Goal: Task Accomplishment & Management: Manage account settings

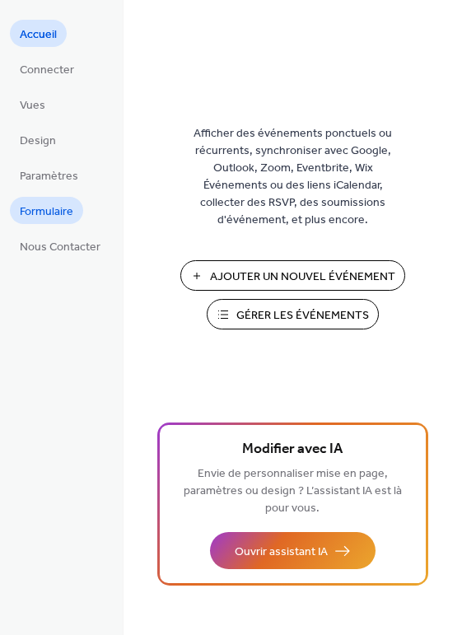
click at [49, 208] on span "Formulaire" at bounding box center [47, 212] width 54 height 17
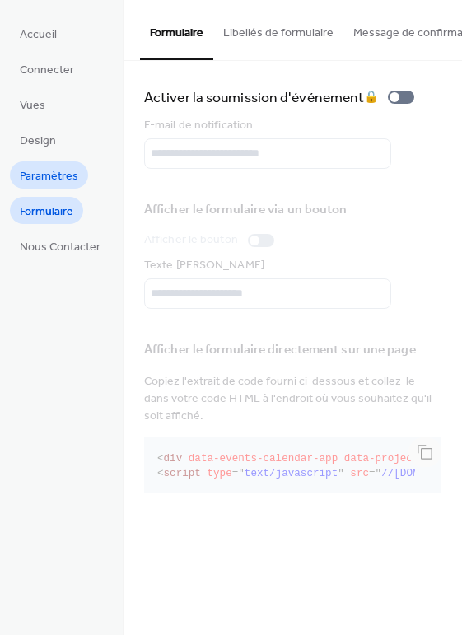
click at [45, 172] on span "Paramètres" at bounding box center [49, 176] width 59 height 17
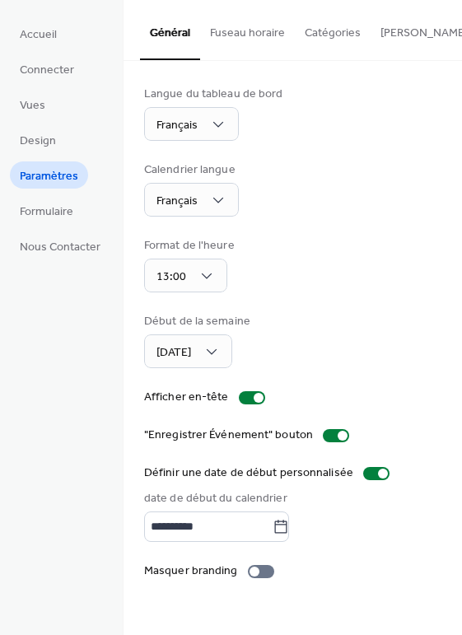
click at [256, 30] on button "Fuseau horaire" at bounding box center [247, 29] width 95 height 59
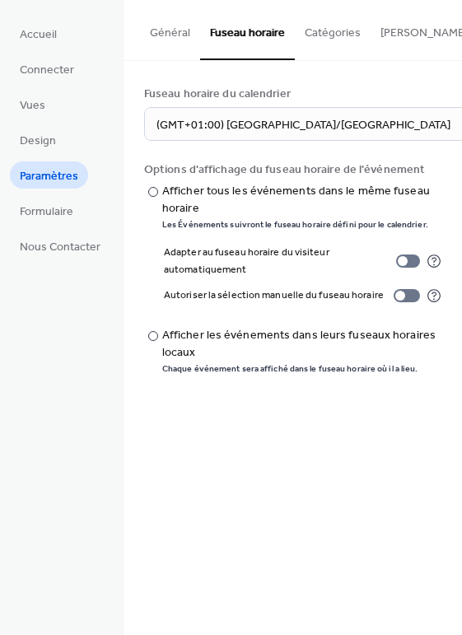
click at [176, 30] on button "Général" at bounding box center [170, 29] width 60 height 59
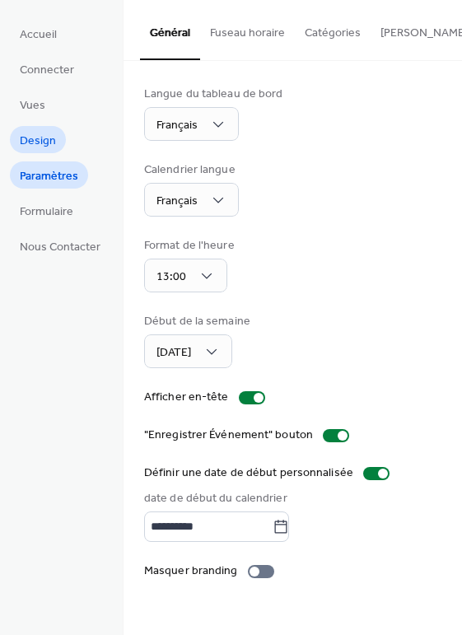
click at [31, 137] on span "Design" at bounding box center [38, 141] width 36 height 17
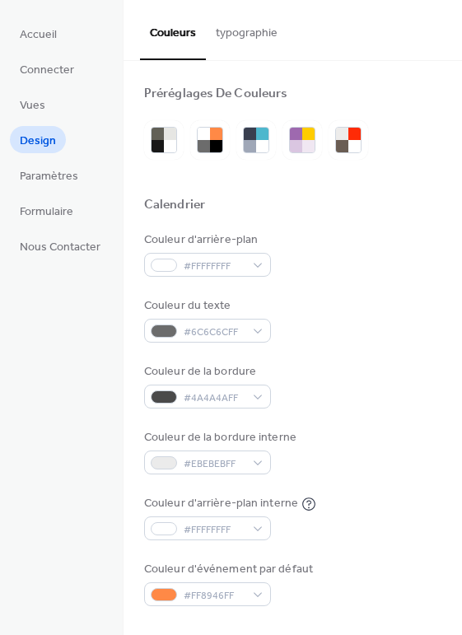
click at [29, 102] on span "Vues" at bounding box center [33, 105] width 26 height 17
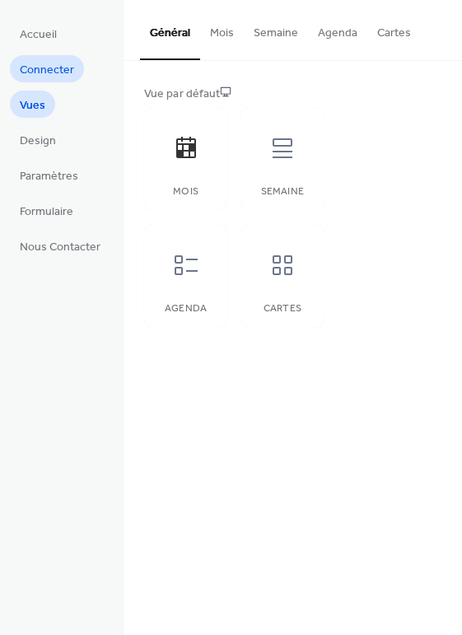
click at [41, 67] on span "Connecter" at bounding box center [47, 70] width 54 height 17
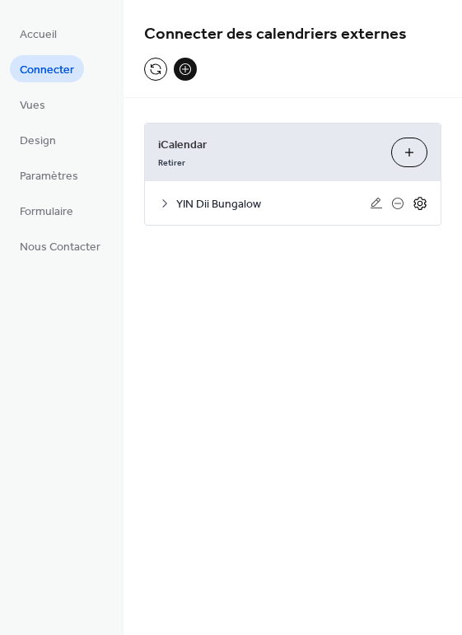
click at [417, 203] on icon at bounding box center [420, 203] width 15 height 15
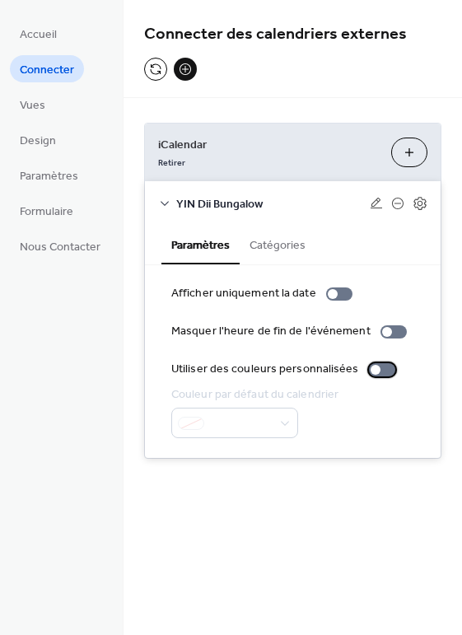
click at [373, 371] on div at bounding box center [382, 369] width 26 height 13
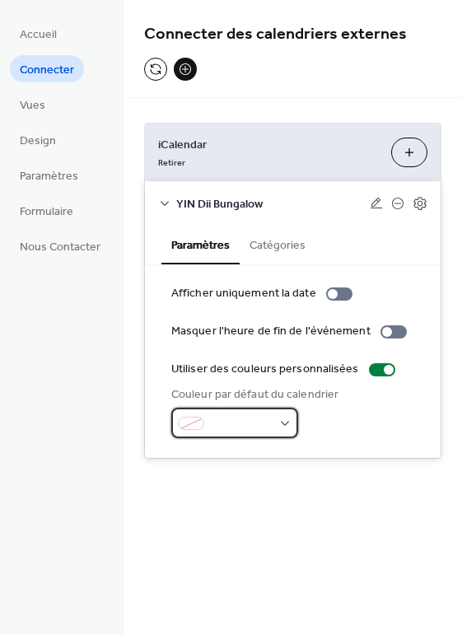
click at [284, 421] on div at bounding box center [234, 423] width 127 height 30
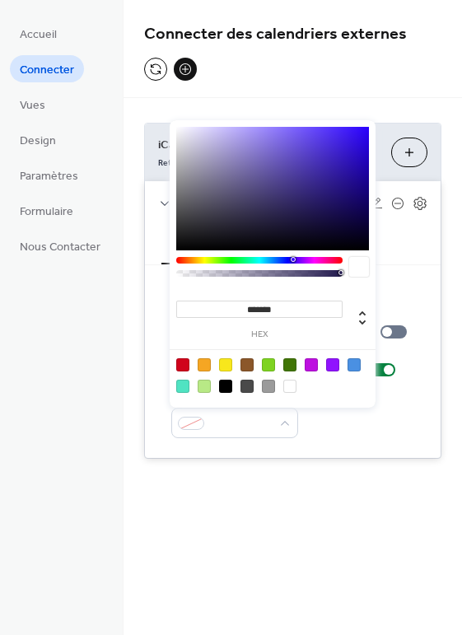
click at [360, 432] on div "Couleur par défaut du calendrier" at bounding box center [292, 413] width 243 height 52
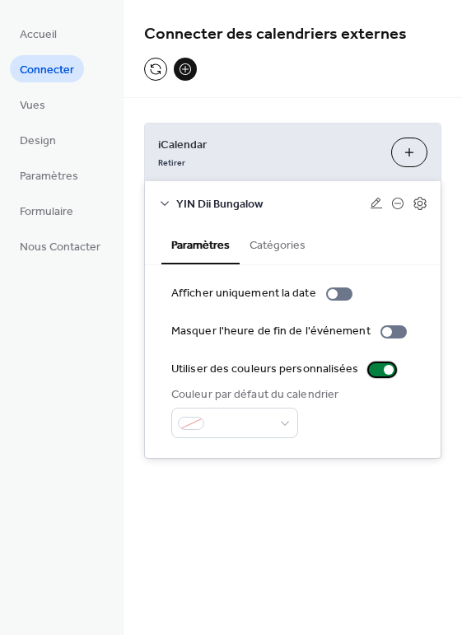
click at [370, 366] on div at bounding box center [382, 369] width 26 height 13
click at [268, 244] on button "Catégories" at bounding box center [278, 244] width 76 height 38
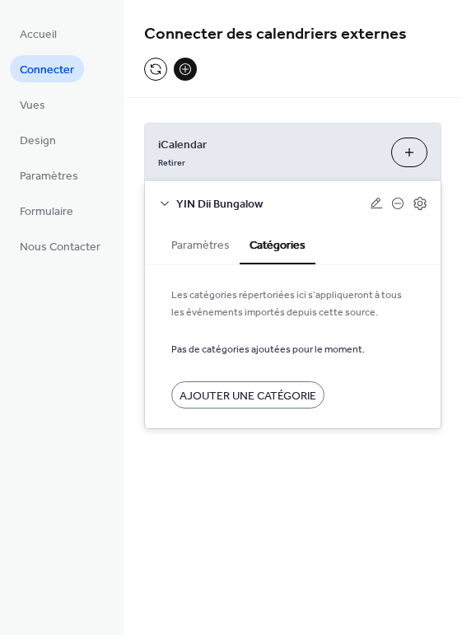
click at [163, 202] on icon at bounding box center [164, 203] width 13 height 13
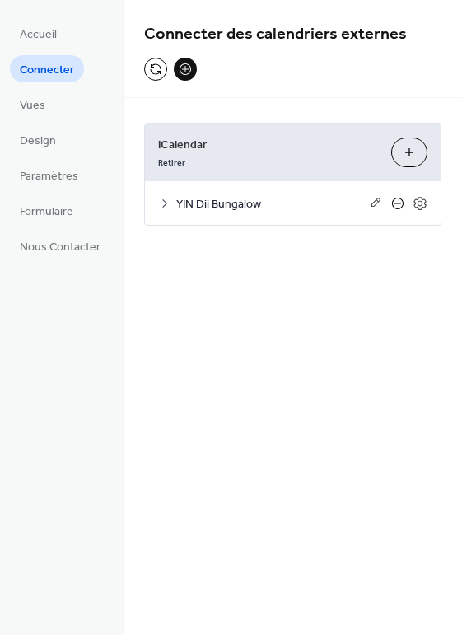
click at [395, 203] on icon at bounding box center [397, 203] width 13 height 13
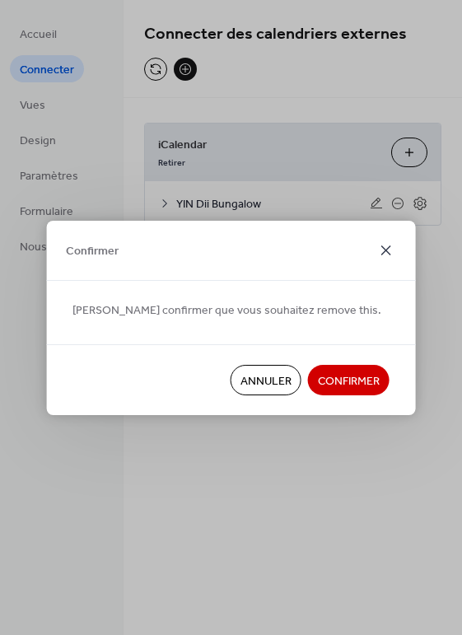
click at [386, 247] on icon at bounding box center [387, 251] width 20 height 20
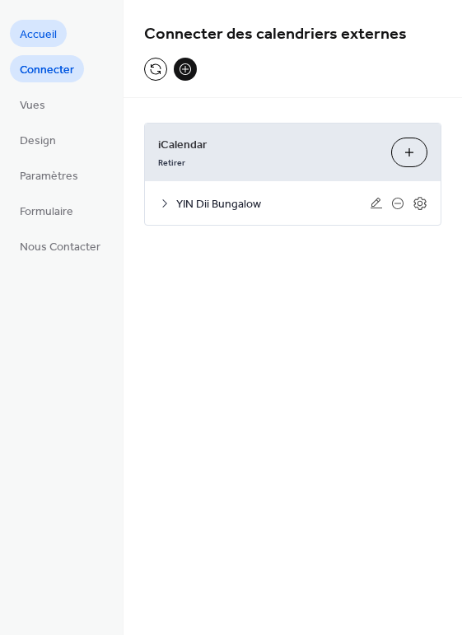
click at [40, 33] on span "Accueil" at bounding box center [38, 34] width 37 height 17
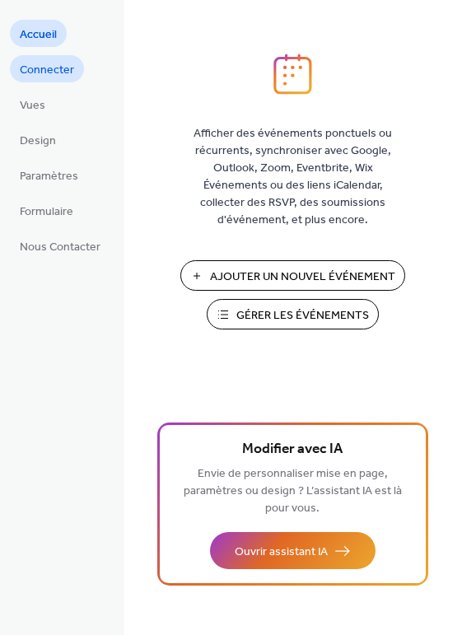
click at [62, 68] on span "Connecter" at bounding box center [47, 70] width 54 height 17
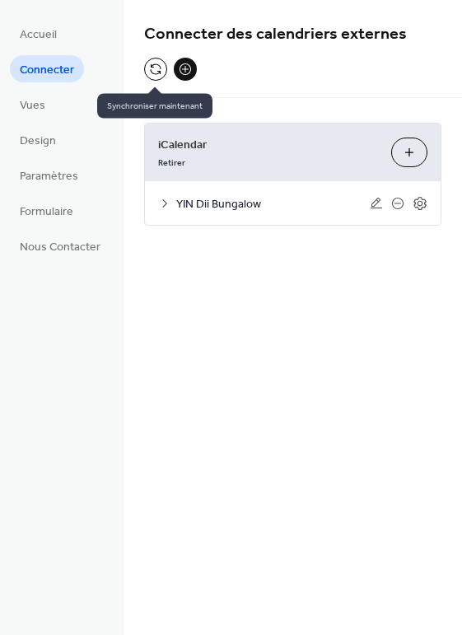
click at [150, 67] on button at bounding box center [155, 69] width 23 height 23
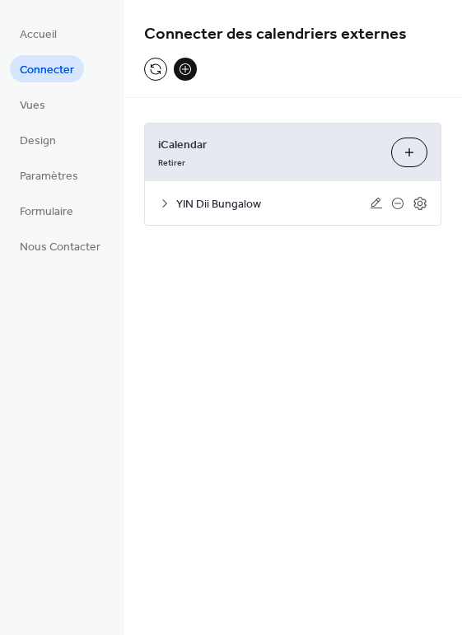
click at [411, 148] on button "Ajouter iCalendar" at bounding box center [409, 153] width 36 height 30
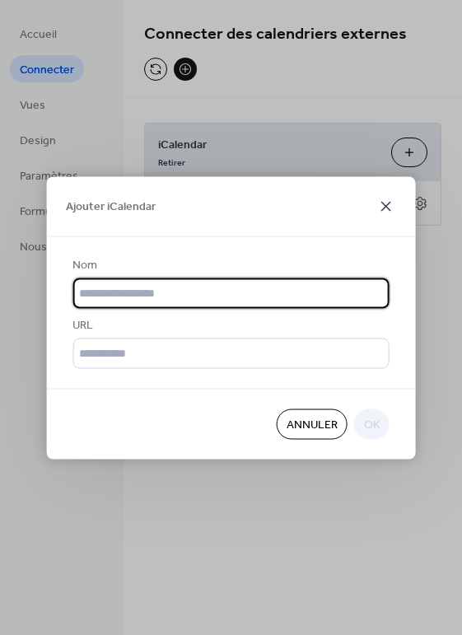
click at [386, 203] on icon at bounding box center [387, 206] width 20 height 20
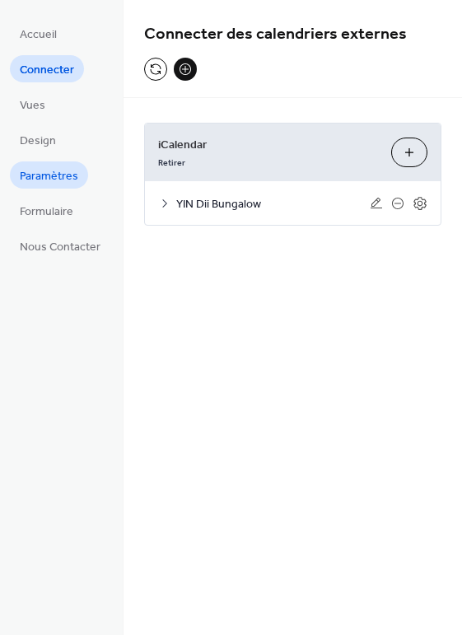
click at [51, 171] on span "Paramètres" at bounding box center [49, 176] width 59 height 17
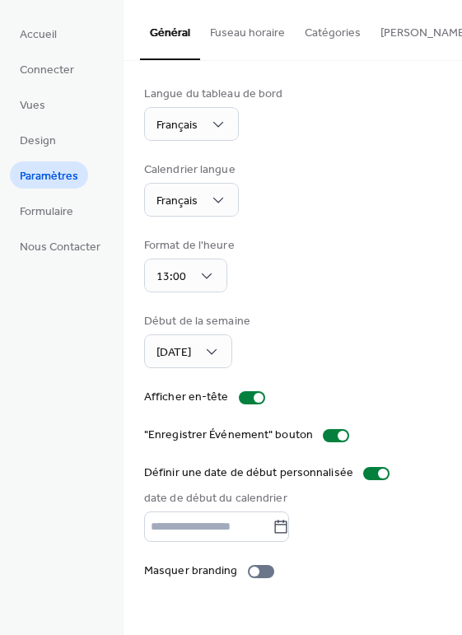
type input "**********"
click at [338, 439] on div at bounding box center [343, 436] width 10 height 10
click at [246, 397] on div at bounding box center [252, 397] width 26 height 13
click at [250, 400] on div at bounding box center [252, 397] width 26 height 13
click at [253, 575] on div at bounding box center [255, 572] width 10 height 10
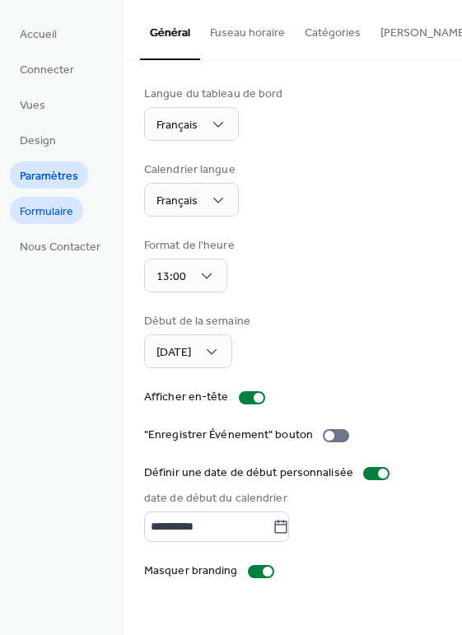
click at [45, 207] on span "Formulaire" at bounding box center [47, 212] width 54 height 17
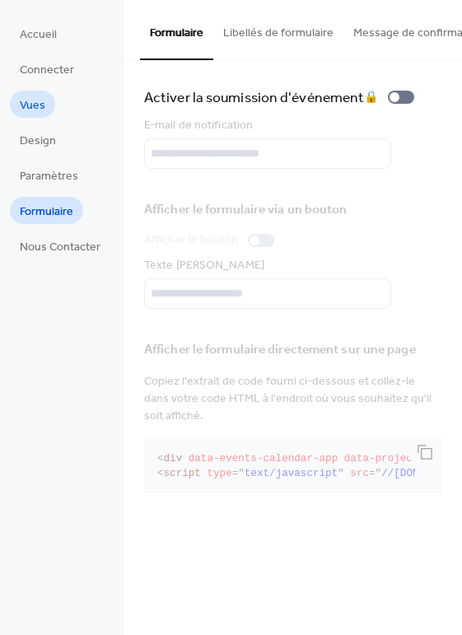
click at [39, 101] on span "Vues" at bounding box center [33, 105] width 26 height 17
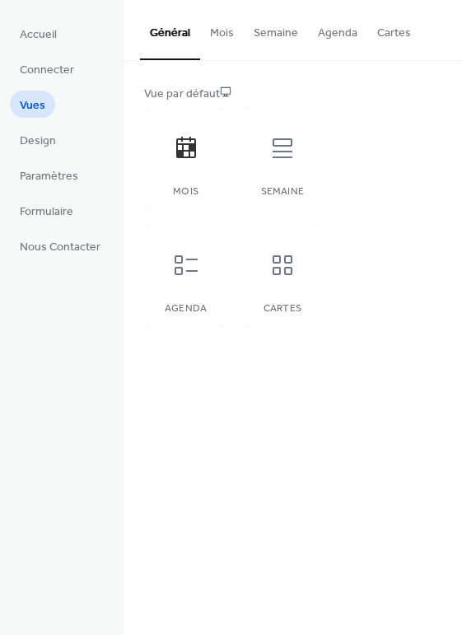
click at [335, 32] on button "Agenda" at bounding box center [337, 29] width 59 height 59
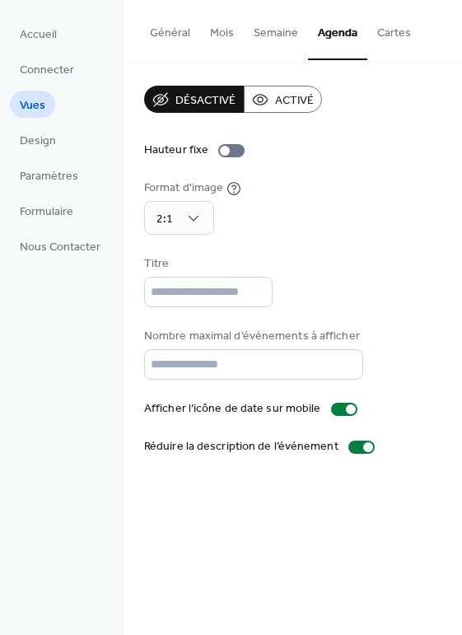
click at [164, 30] on button "Général" at bounding box center [170, 29] width 60 height 59
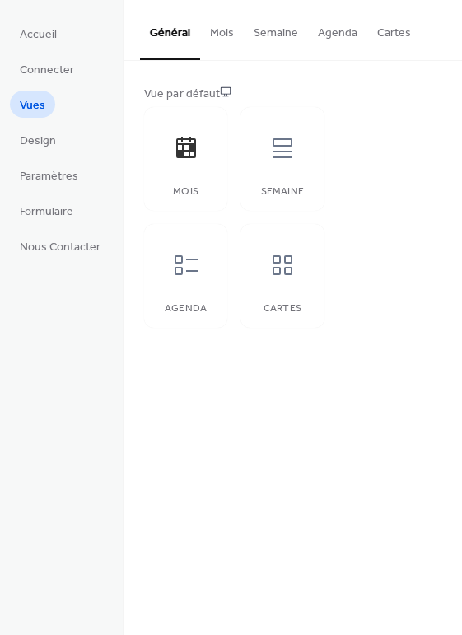
click at [385, 29] on button "Cartes" at bounding box center [395, 29] width 54 height 59
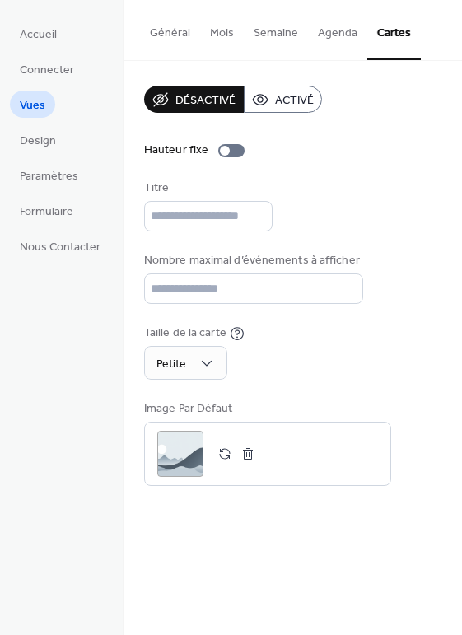
click at [169, 30] on button "Général" at bounding box center [170, 29] width 60 height 59
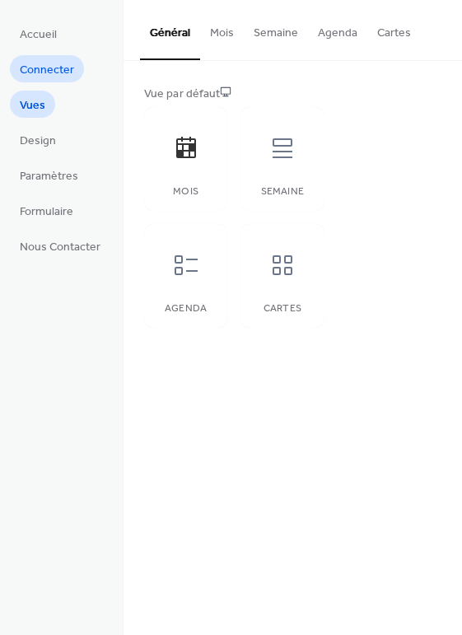
click at [45, 68] on span "Connecter" at bounding box center [47, 70] width 54 height 17
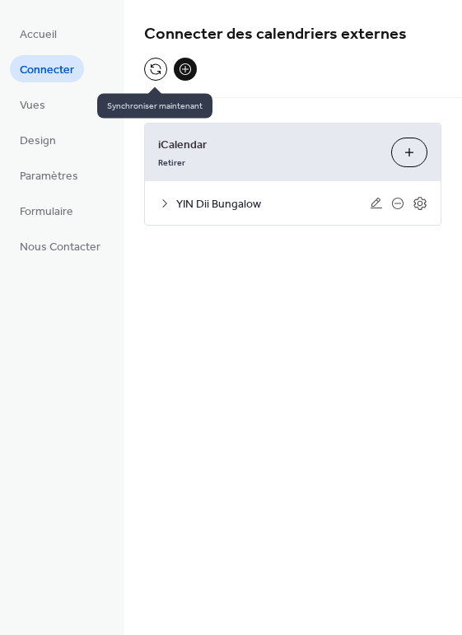
click at [153, 65] on button at bounding box center [155, 69] width 23 height 23
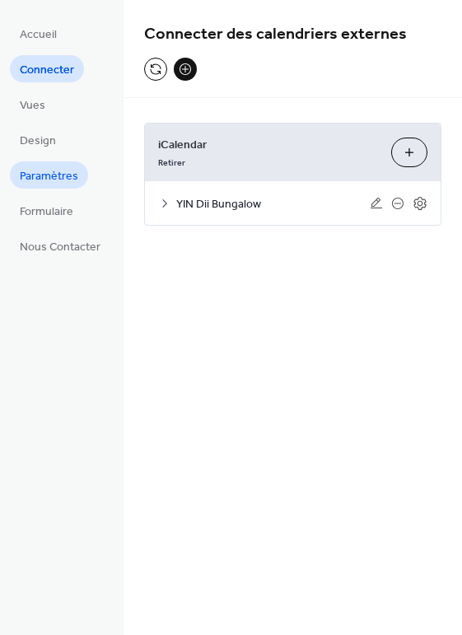
click at [45, 176] on span "Paramètres" at bounding box center [49, 176] width 59 height 17
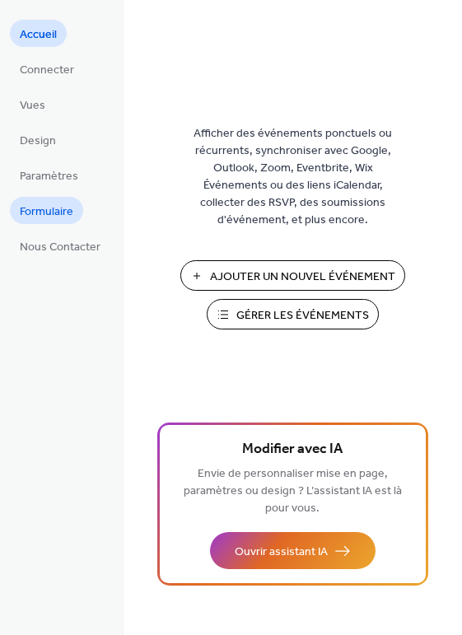
click at [55, 208] on span "Formulaire" at bounding box center [47, 212] width 54 height 17
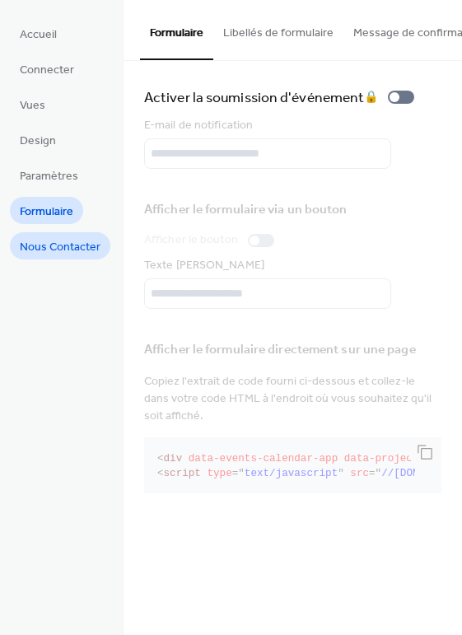
click at [61, 244] on span "Nous Contacter" at bounding box center [60, 247] width 81 height 17
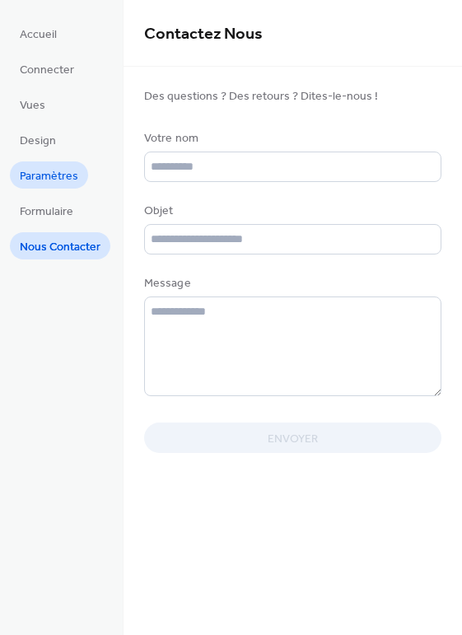
click at [45, 171] on span "Paramètres" at bounding box center [49, 176] width 59 height 17
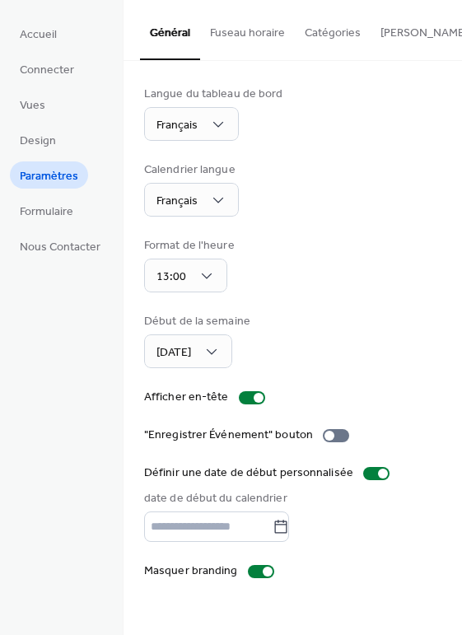
type input "**********"
click at [245, 31] on button "Fuseau horaire" at bounding box center [247, 29] width 95 height 59
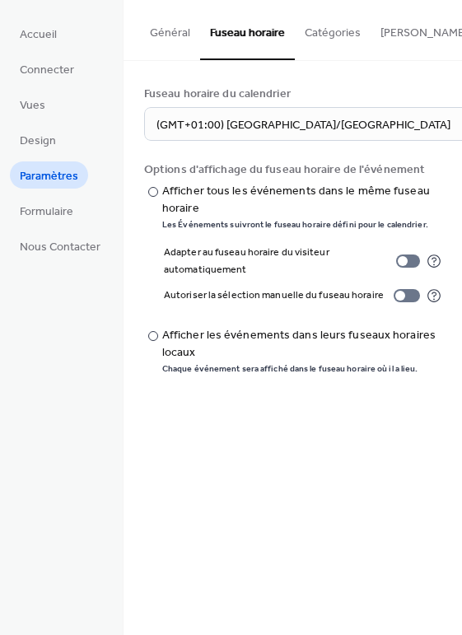
click at [323, 37] on button "Catégories" at bounding box center [333, 29] width 76 height 59
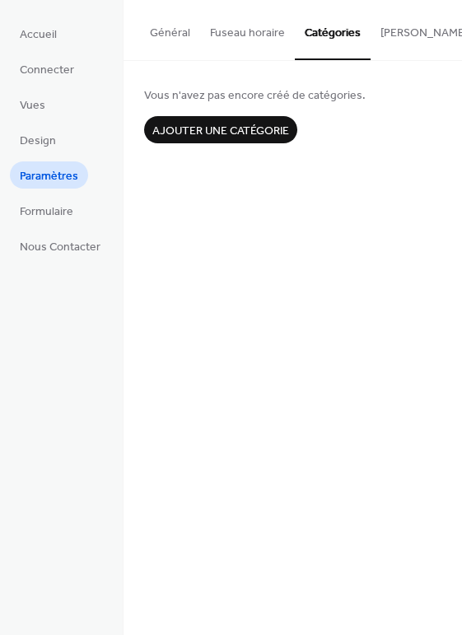
click at [160, 32] on button "Général" at bounding box center [170, 29] width 60 height 59
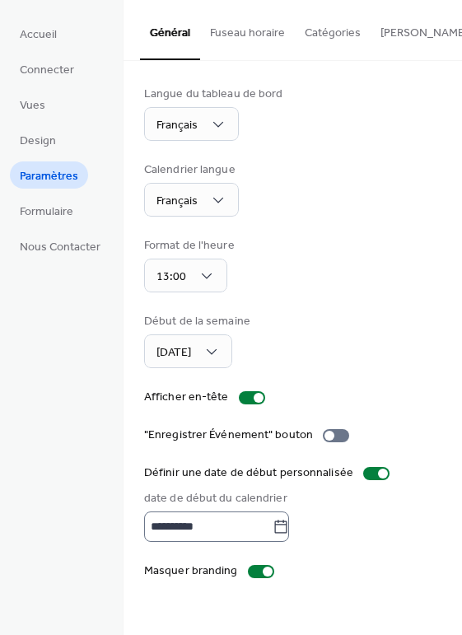
click at [287, 532] on icon at bounding box center [281, 527] width 16 height 16
click at [273, 532] on input "**********" at bounding box center [208, 527] width 129 height 30
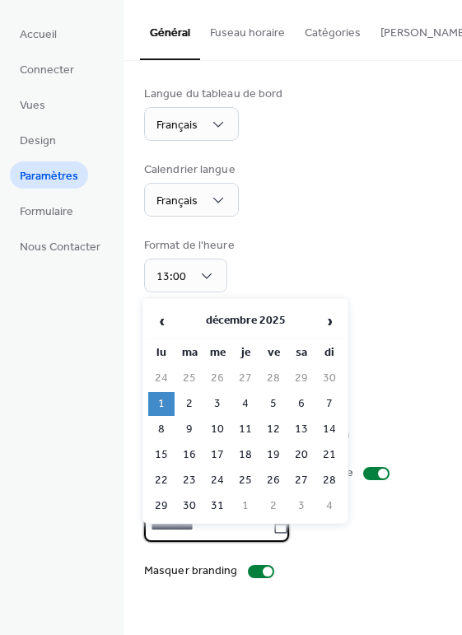
click at [378, 537] on div "**********" at bounding box center [293, 527] width 298 height 30
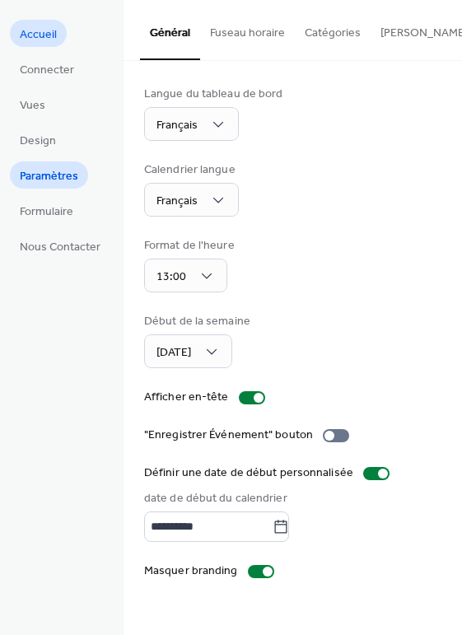
click at [45, 28] on span "Accueil" at bounding box center [38, 34] width 37 height 17
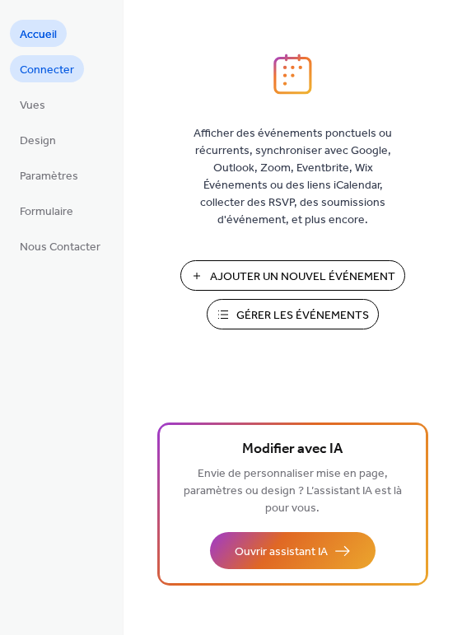
click at [56, 69] on span "Connecter" at bounding box center [47, 70] width 54 height 17
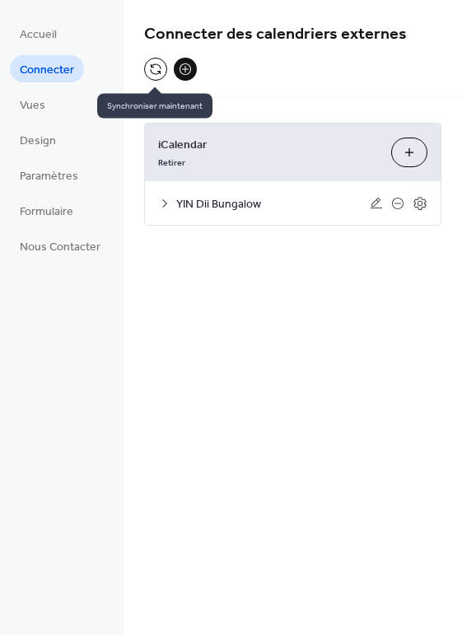
click at [152, 68] on button at bounding box center [155, 69] width 23 height 23
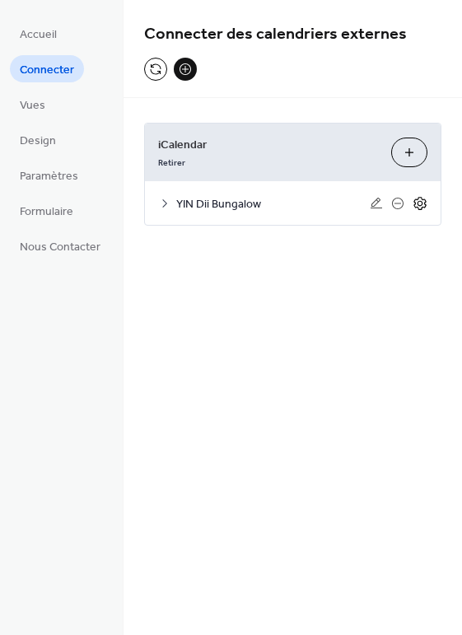
click at [417, 202] on icon at bounding box center [420, 203] width 15 height 15
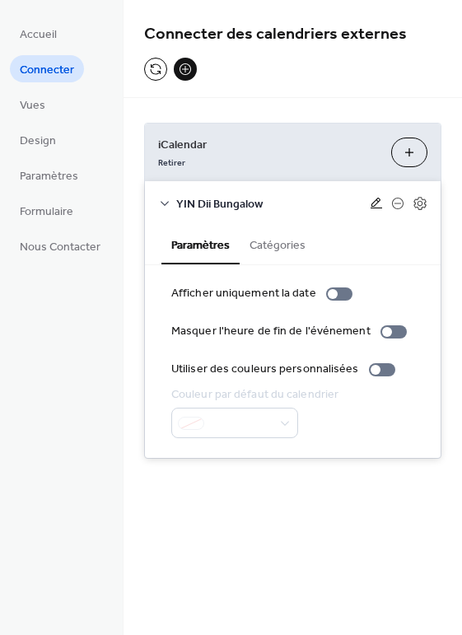
click at [373, 203] on icon at bounding box center [377, 203] width 12 height 11
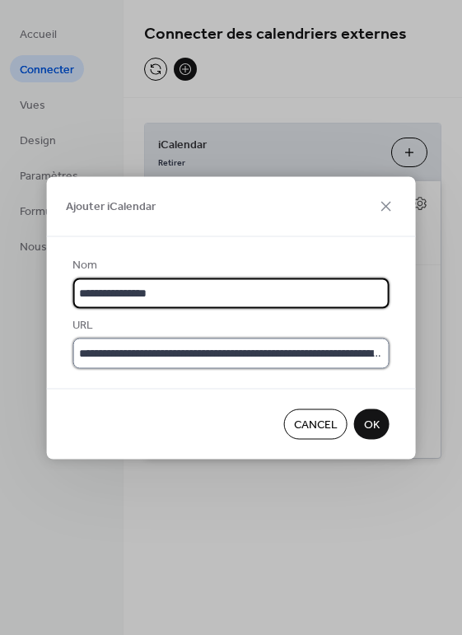
click at [207, 351] on input "**********" at bounding box center [231, 353] width 317 height 30
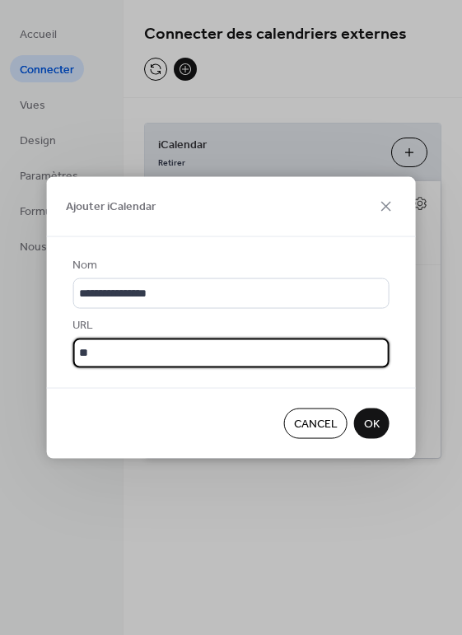
type input "*"
paste input "**********"
type input "**********"
click at [374, 421] on span "OK" at bounding box center [372, 424] width 16 height 17
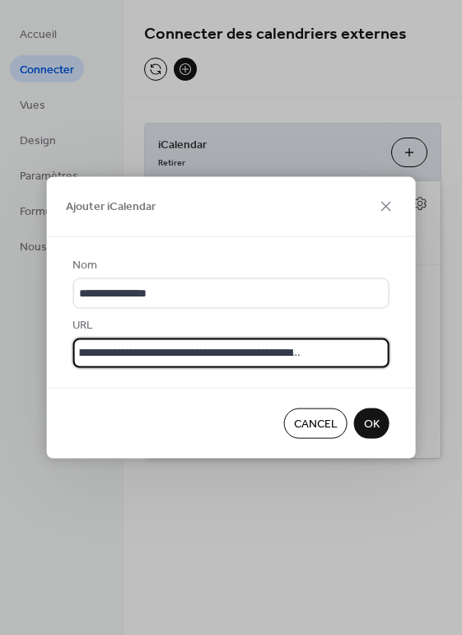
scroll to position [0, 0]
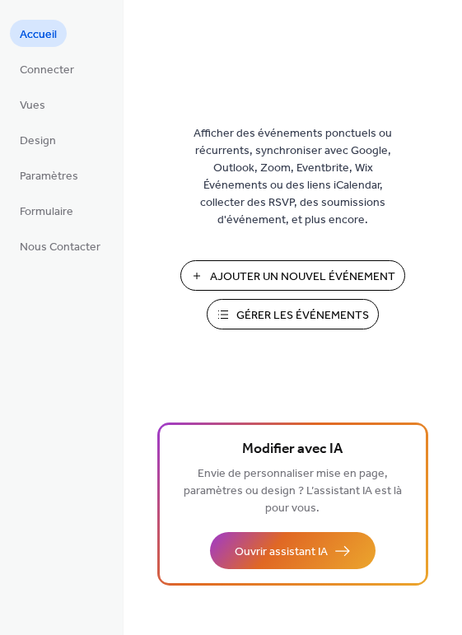
click at [281, 270] on span "Ajouter Un Nouvel Événement" at bounding box center [302, 277] width 185 height 17
click at [274, 310] on span "Gérer les Événements" at bounding box center [303, 315] width 133 height 17
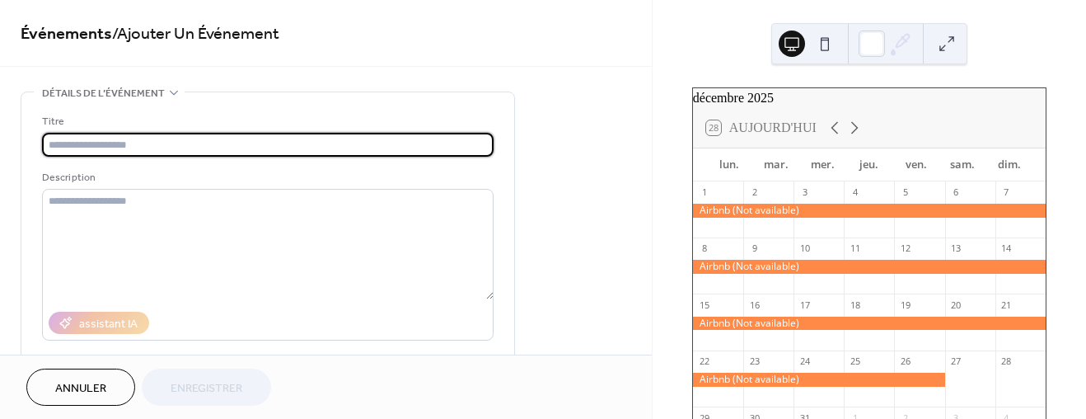
click at [827, 42] on button at bounding box center [825, 43] width 26 height 26
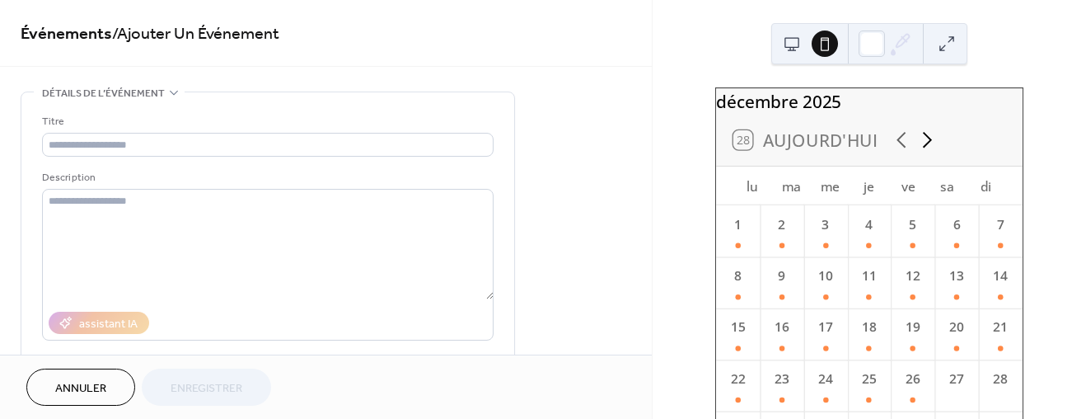
click at [923, 148] on icon at bounding box center [927, 140] width 9 height 16
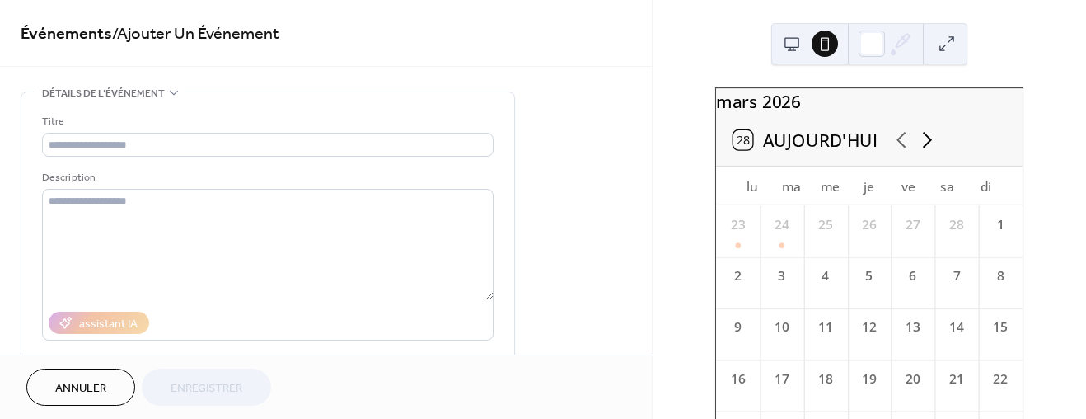
click at [923, 148] on icon at bounding box center [927, 140] width 9 height 16
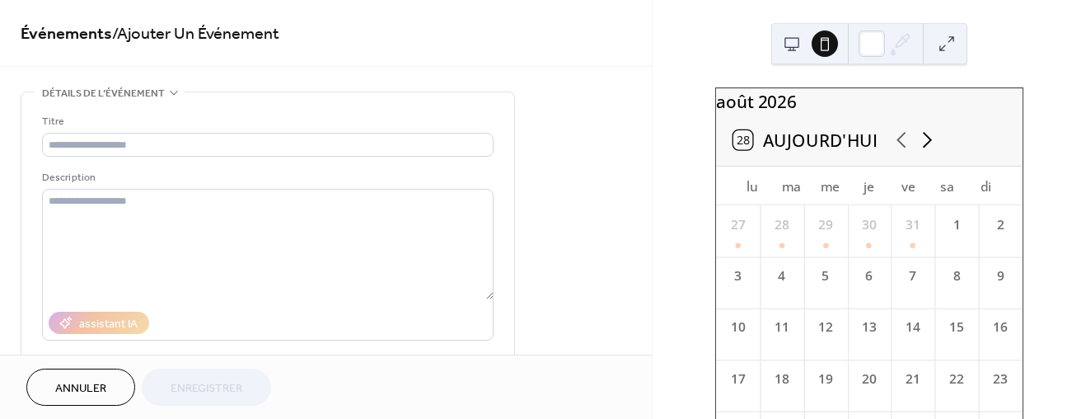
click at [923, 148] on icon at bounding box center [927, 140] width 9 height 16
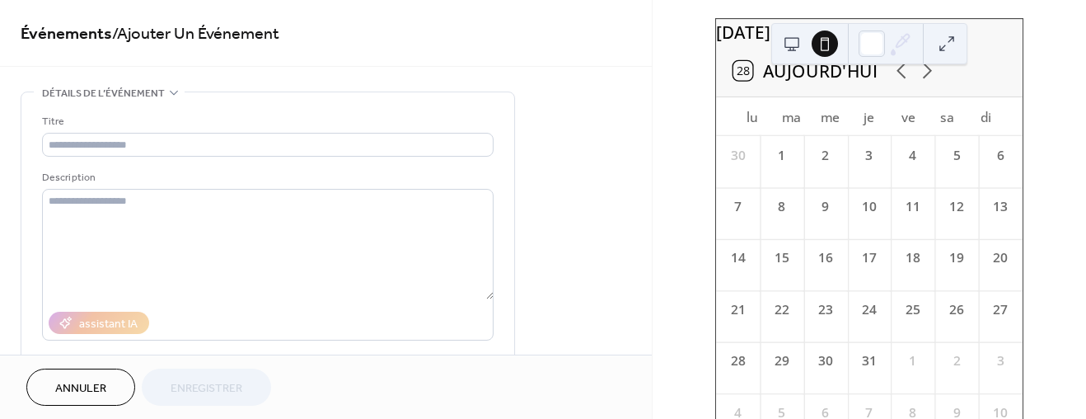
scroll to position [124, 0]
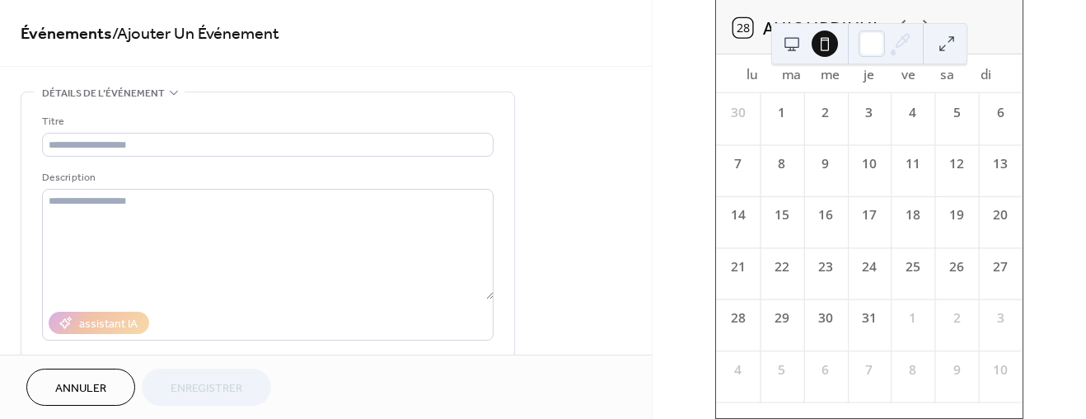
click at [947, 217] on div "19" at bounding box center [956, 215] width 19 height 19
click at [790, 45] on button at bounding box center [792, 43] width 26 height 26
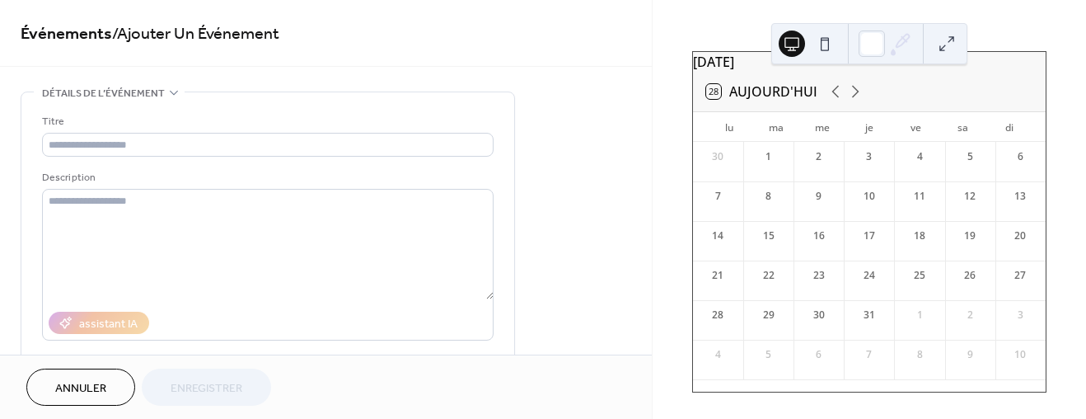
scroll to position [45, 0]
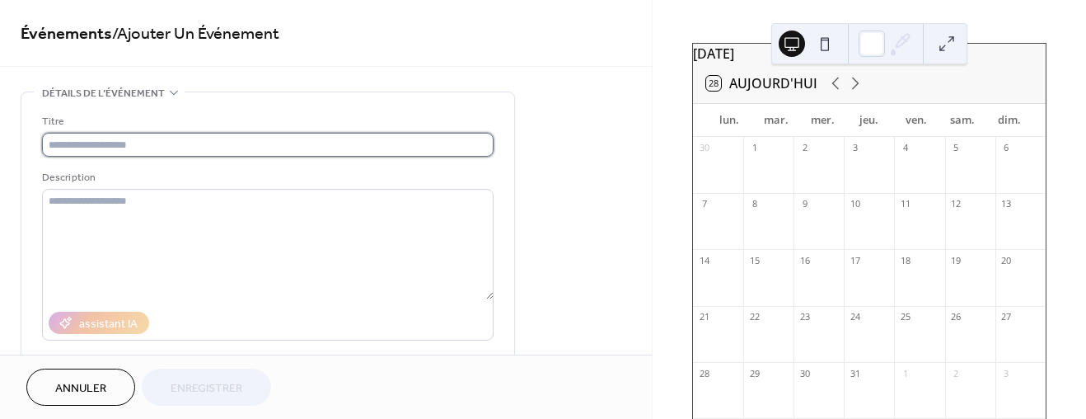
click at [82, 141] on input "text" at bounding box center [268, 145] width 452 height 24
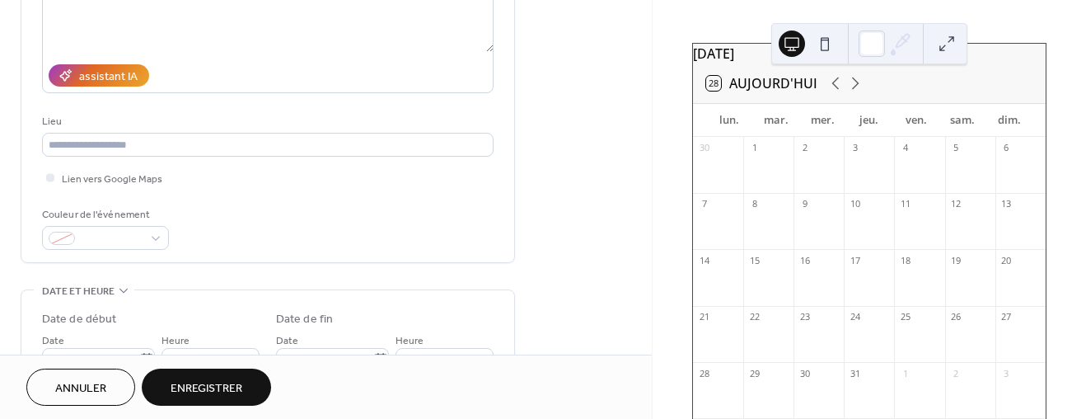
scroll to position [371, 0]
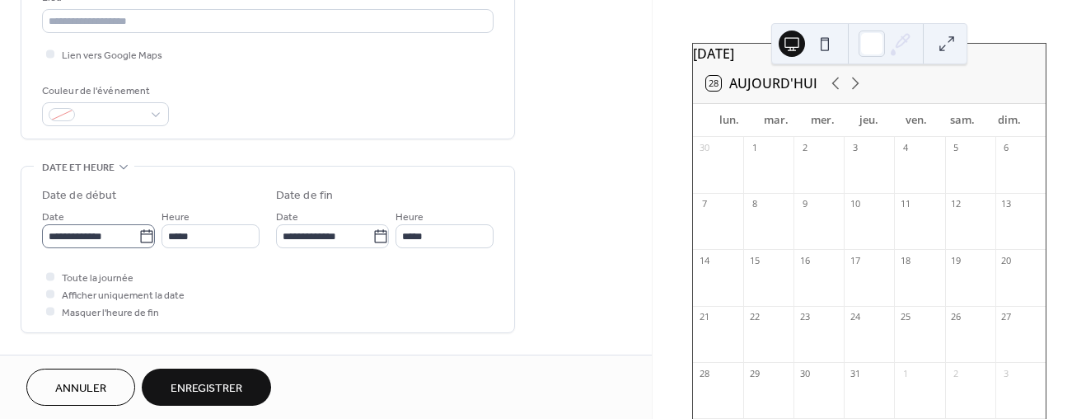
type input "**********"
click at [141, 234] on icon at bounding box center [146, 236] width 16 height 16
click at [138, 234] on input "**********" at bounding box center [90, 236] width 96 height 24
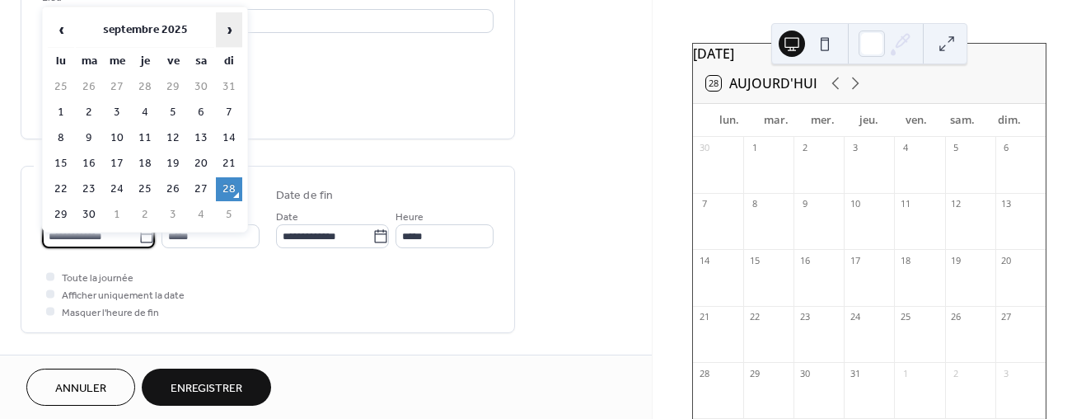
click at [228, 23] on span "›" at bounding box center [229, 29] width 25 height 33
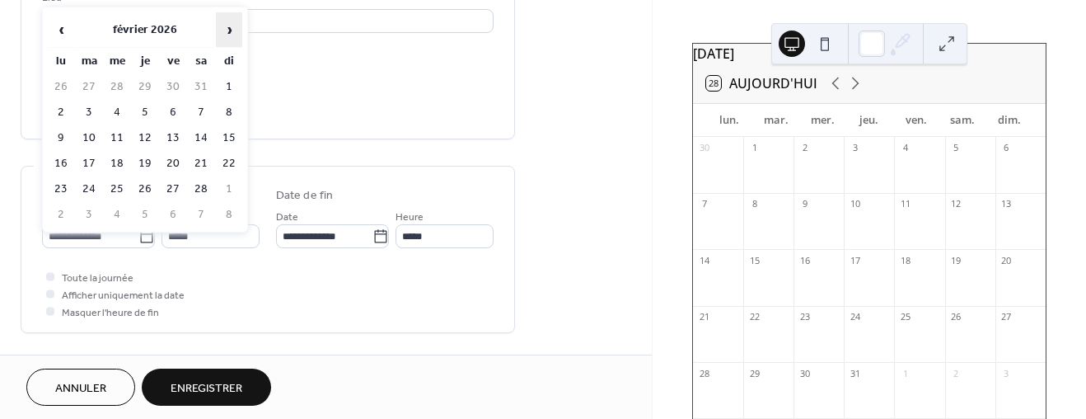
click at [228, 23] on span "›" at bounding box center [229, 29] width 25 height 33
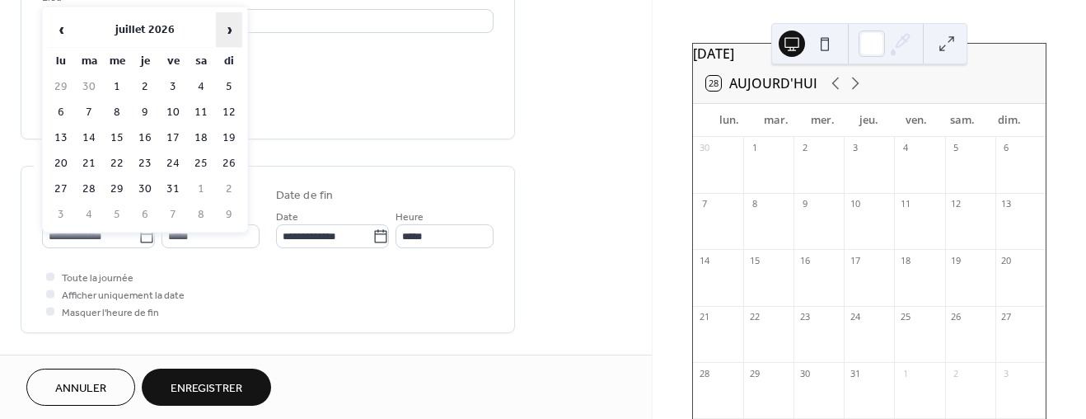
click at [228, 23] on span "›" at bounding box center [229, 29] width 25 height 33
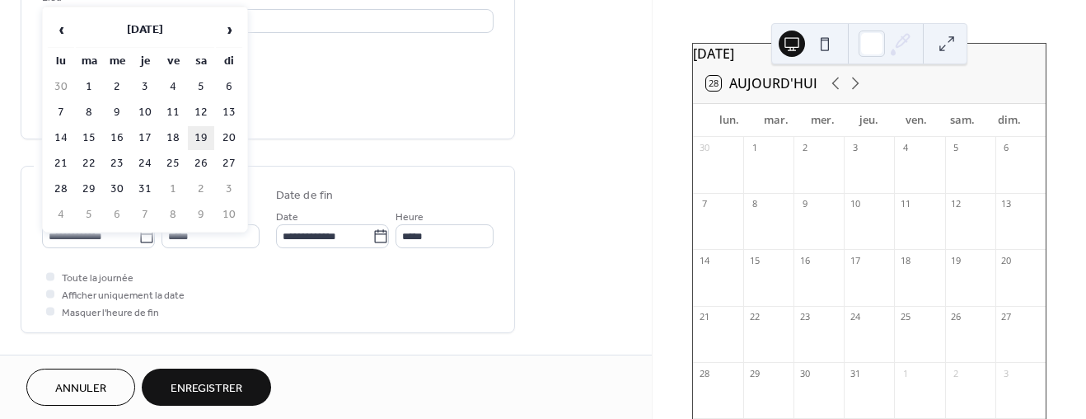
click at [201, 129] on td "19" at bounding box center [201, 138] width 26 height 24
type input "**********"
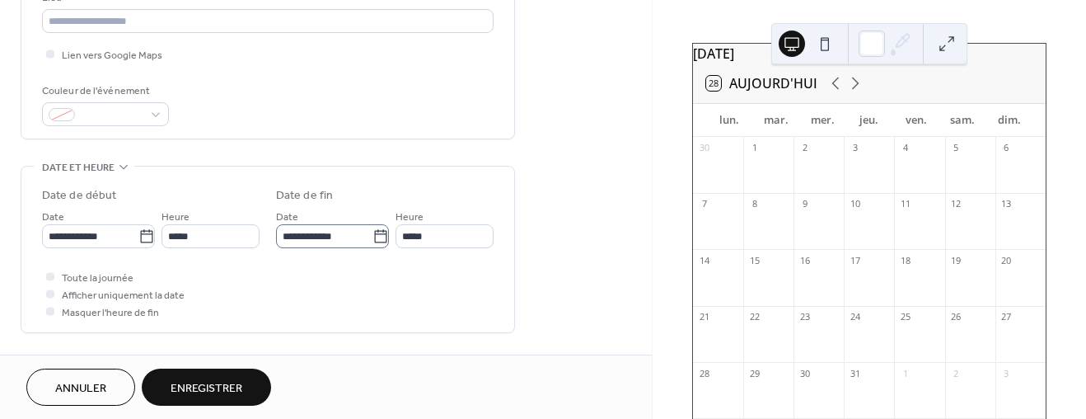
click at [374, 234] on icon at bounding box center [381, 236] width 16 height 16
click at [373, 234] on input "**********" at bounding box center [324, 236] width 96 height 24
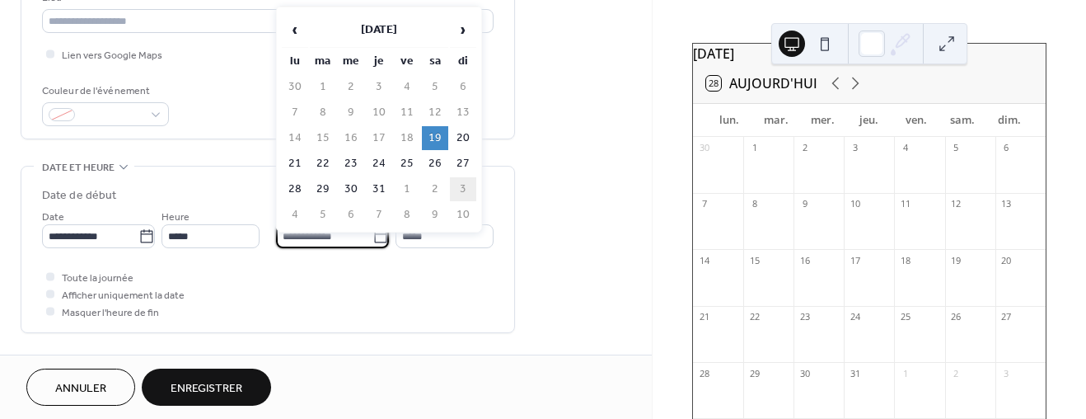
click at [462, 180] on td "3" at bounding box center [463, 189] width 26 height 24
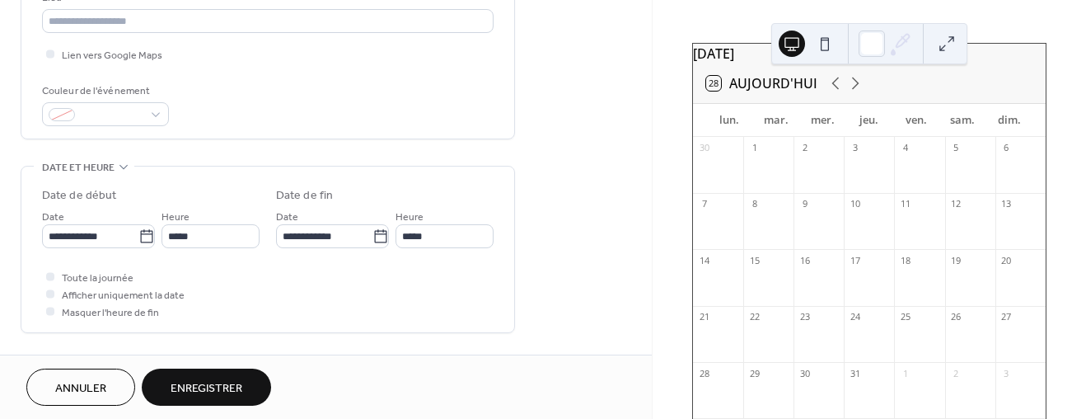
type input "**********"
click at [49, 274] on div at bounding box center [50, 276] width 8 height 8
click at [222, 388] on span "Enregistrer" at bounding box center [207, 388] width 72 height 17
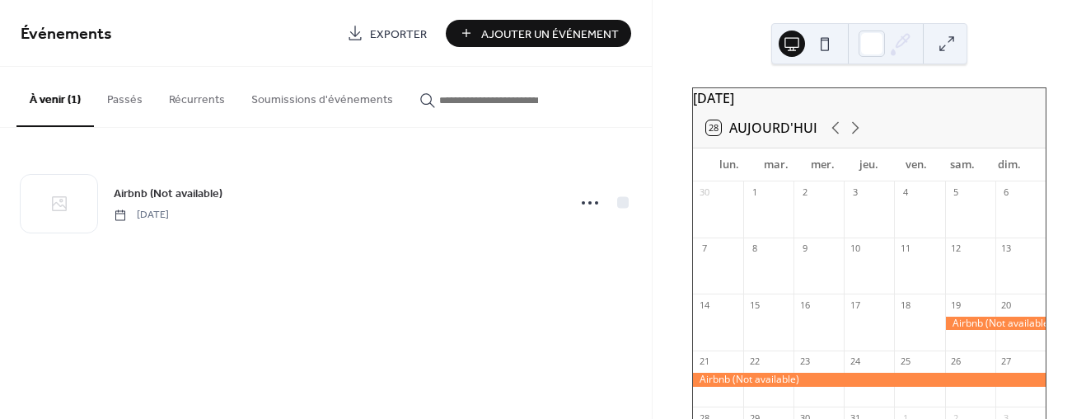
click at [396, 30] on span "Exporter" at bounding box center [398, 34] width 57 height 17
click at [825, 43] on button at bounding box center [825, 43] width 26 height 26
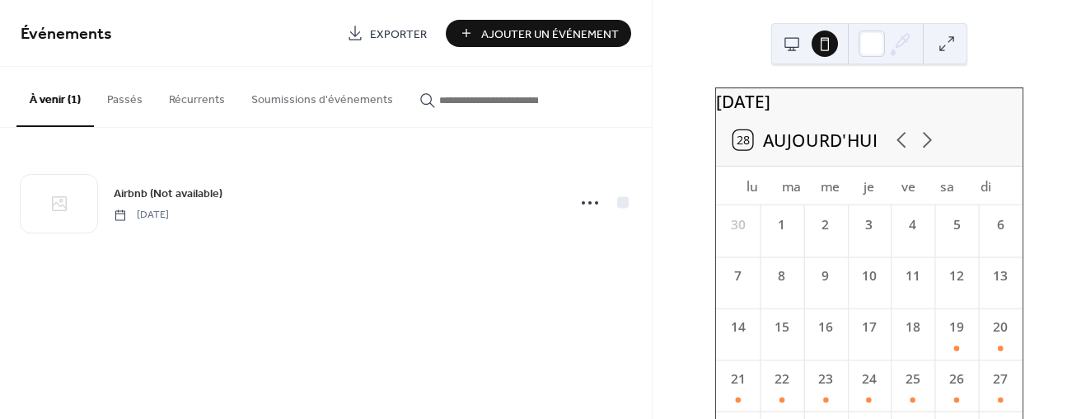
click at [790, 37] on button at bounding box center [792, 43] width 26 height 26
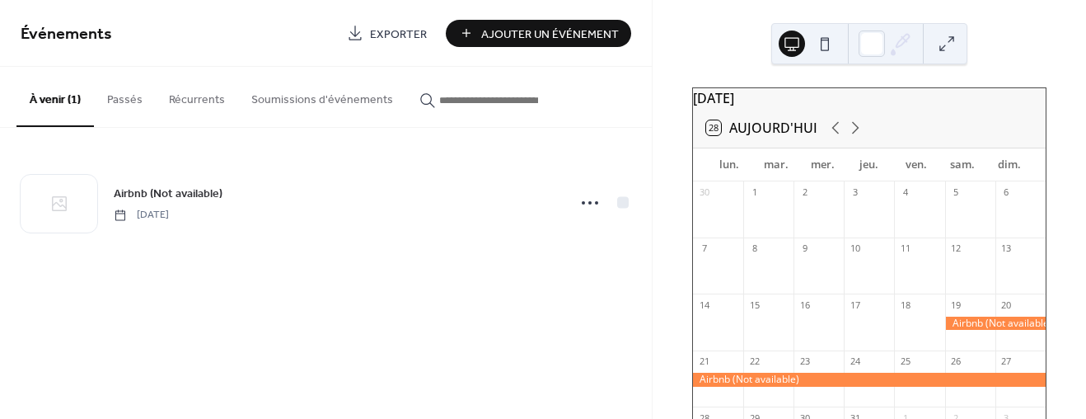
click at [124, 100] on button "Passés" at bounding box center [125, 96] width 62 height 59
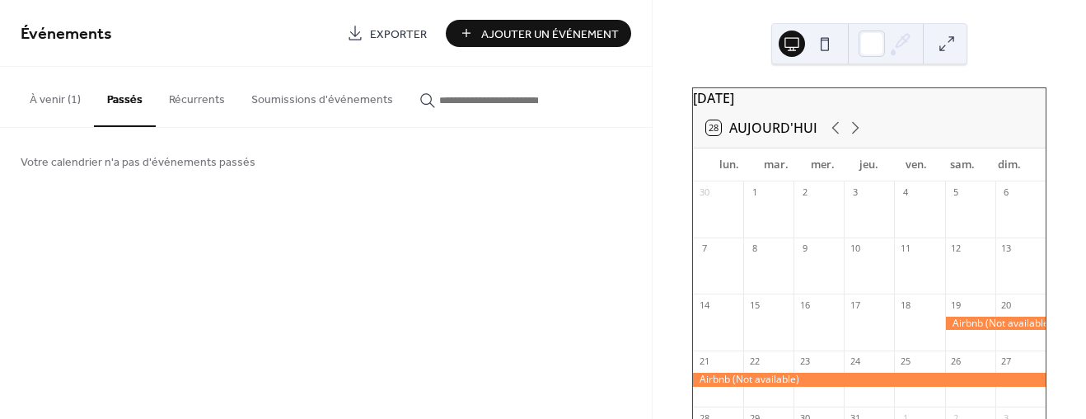
click at [187, 101] on button "Récurrents" at bounding box center [197, 96] width 82 height 59
click at [293, 100] on button "Soumissions d'événements" at bounding box center [322, 96] width 168 height 59
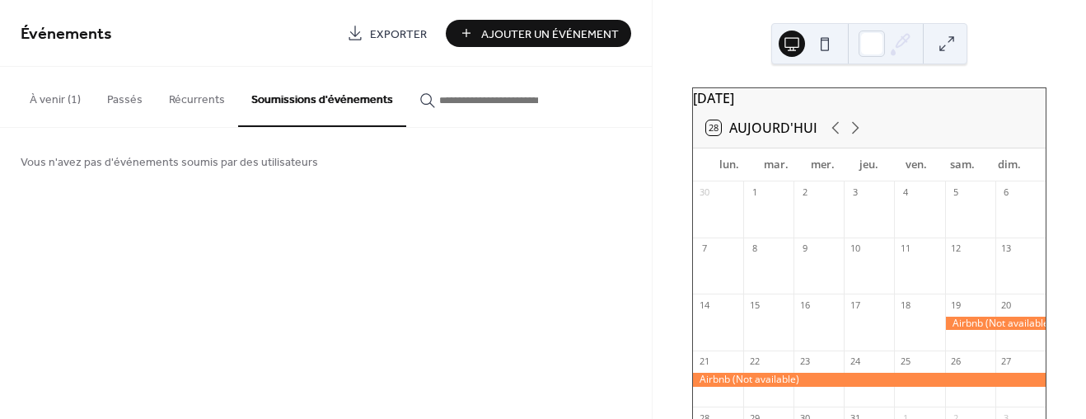
click at [60, 96] on button "À venir (1)" at bounding box center [54, 96] width 77 height 59
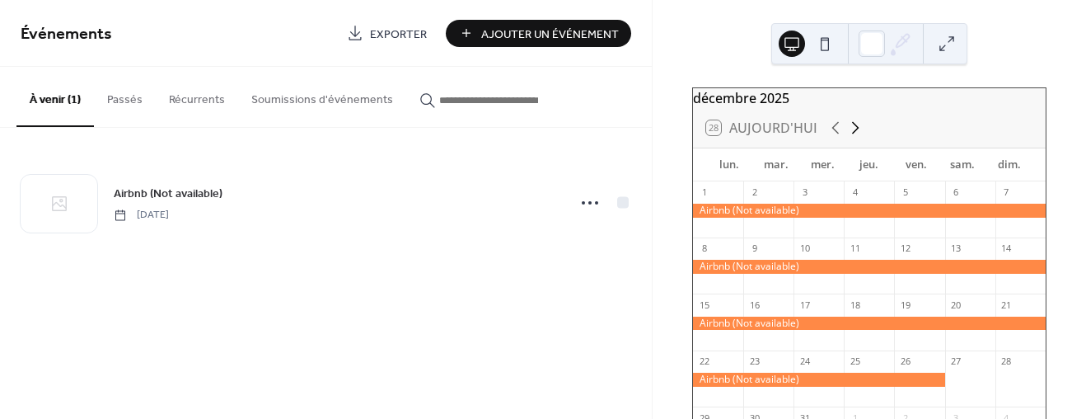
click at [853, 134] on icon at bounding box center [855, 128] width 7 height 12
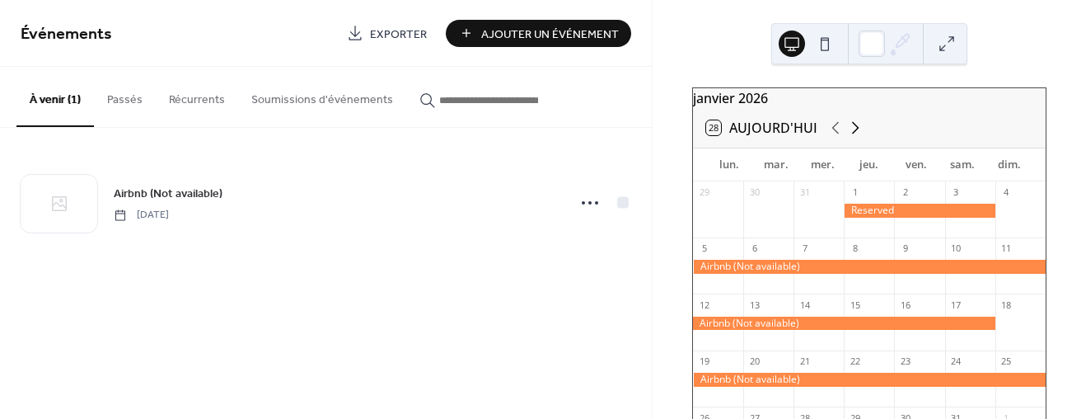
click at [853, 134] on icon at bounding box center [855, 128] width 7 height 12
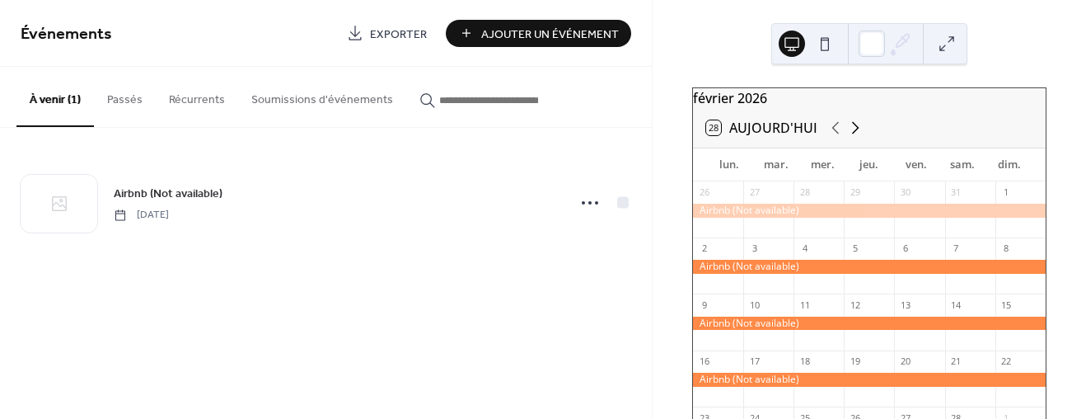
click at [853, 134] on icon at bounding box center [855, 128] width 7 height 12
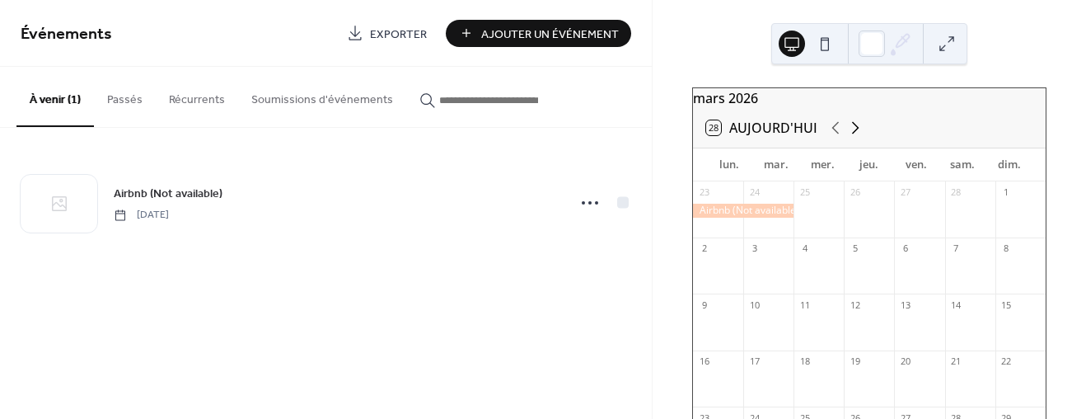
click at [853, 134] on icon at bounding box center [855, 128] width 7 height 12
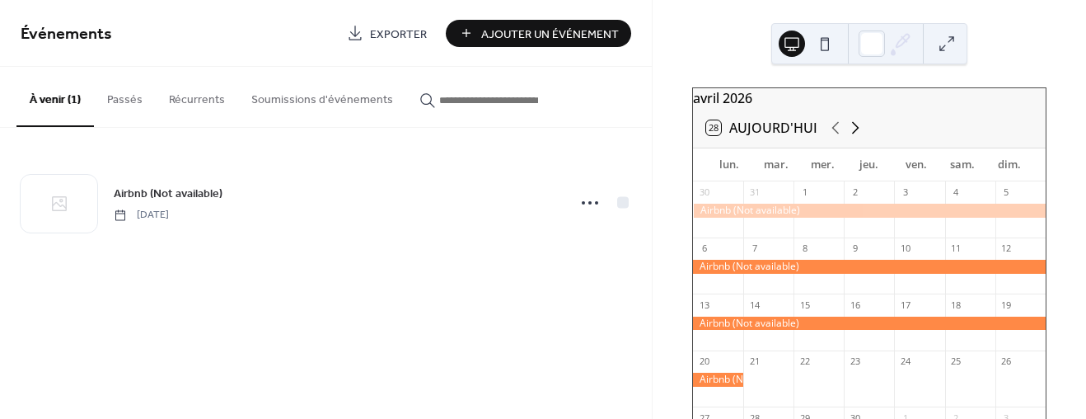
click at [853, 134] on icon at bounding box center [855, 128] width 7 height 12
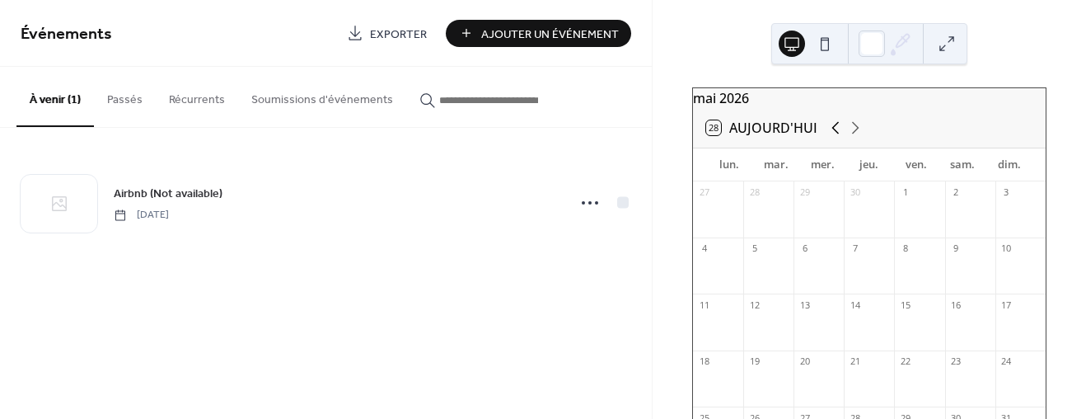
click at [832, 133] on icon at bounding box center [836, 128] width 20 height 20
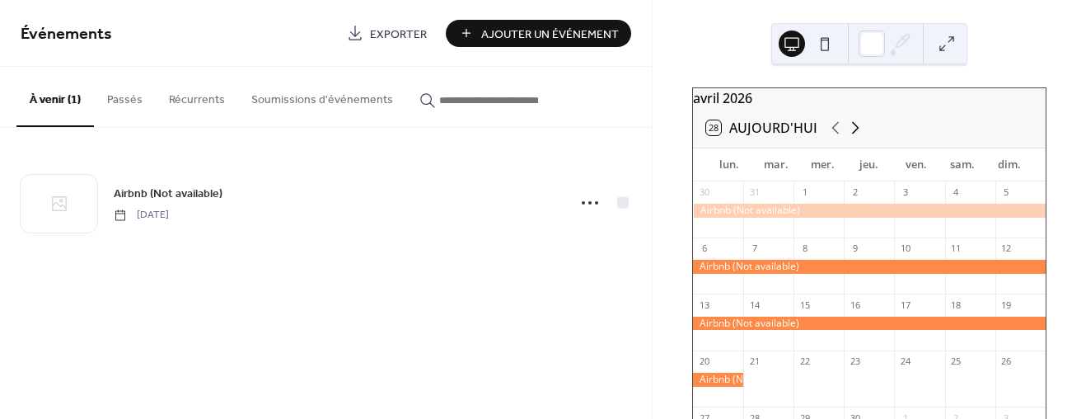
click at [858, 133] on icon at bounding box center [856, 128] width 20 height 20
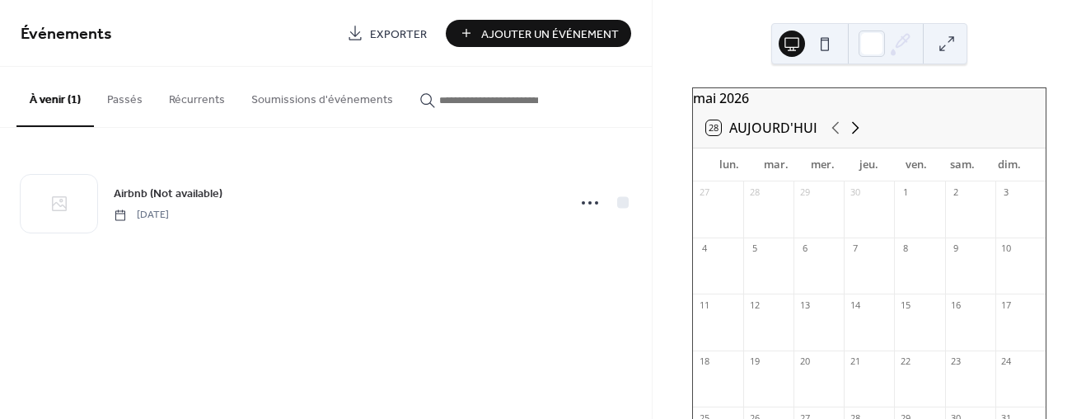
click at [858, 133] on icon at bounding box center [856, 128] width 20 height 20
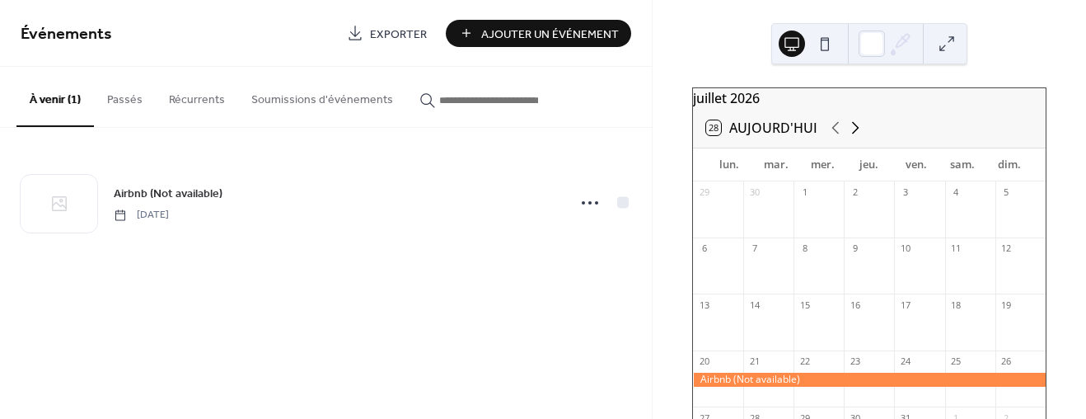
click at [858, 133] on icon at bounding box center [856, 128] width 20 height 20
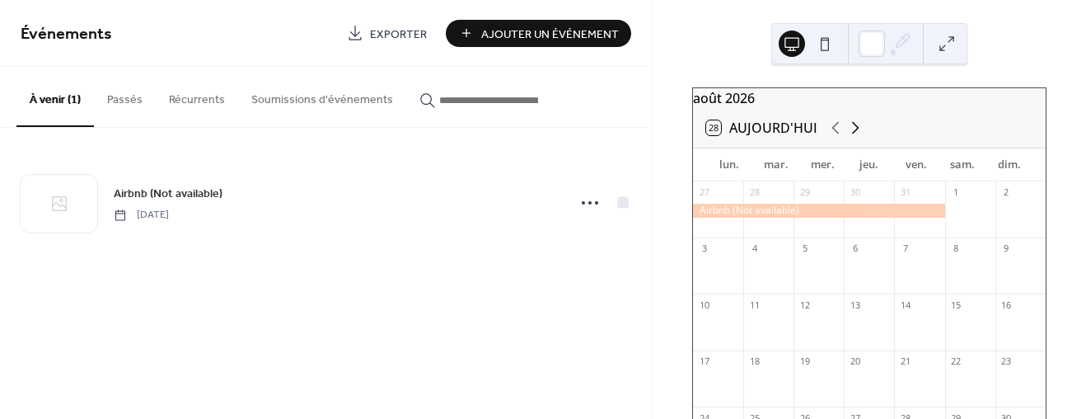
click at [858, 133] on icon at bounding box center [856, 128] width 20 height 20
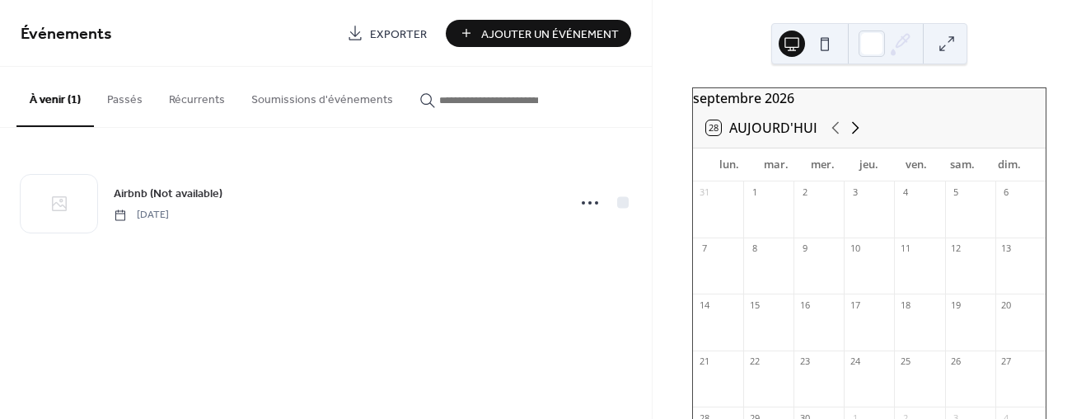
click at [858, 133] on icon at bounding box center [856, 128] width 20 height 20
click at [855, 133] on icon at bounding box center [856, 128] width 20 height 20
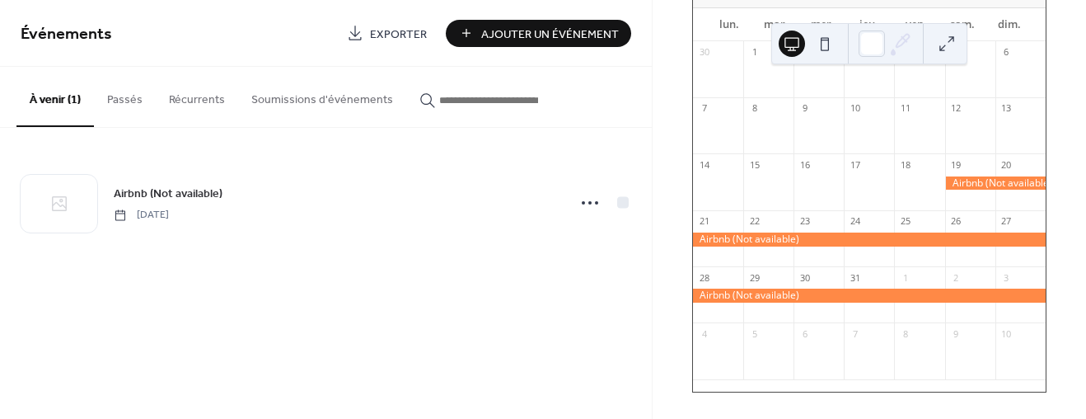
scroll to position [26, 0]
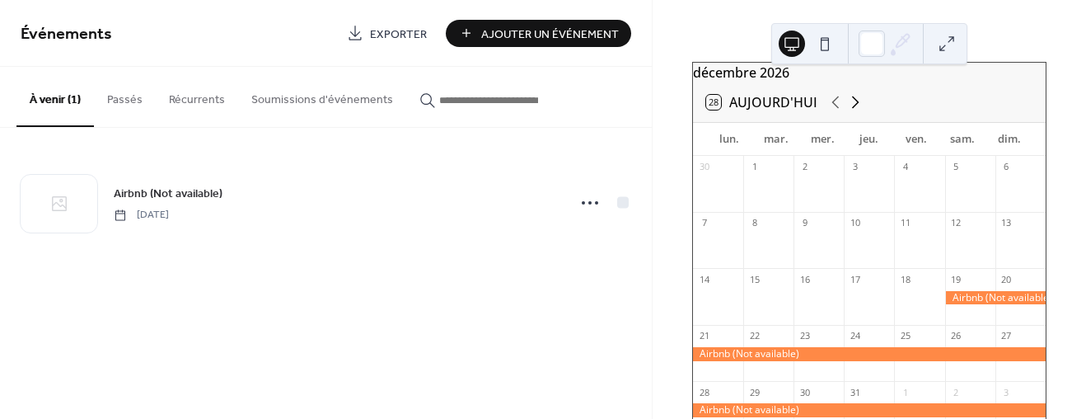
click at [854, 109] on icon at bounding box center [855, 102] width 7 height 12
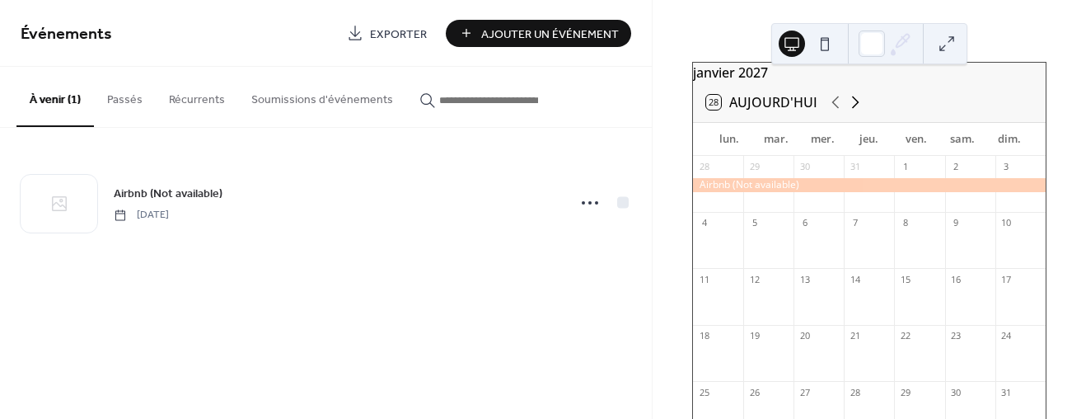
click at [854, 109] on icon at bounding box center [855, 102] width 7 height 12
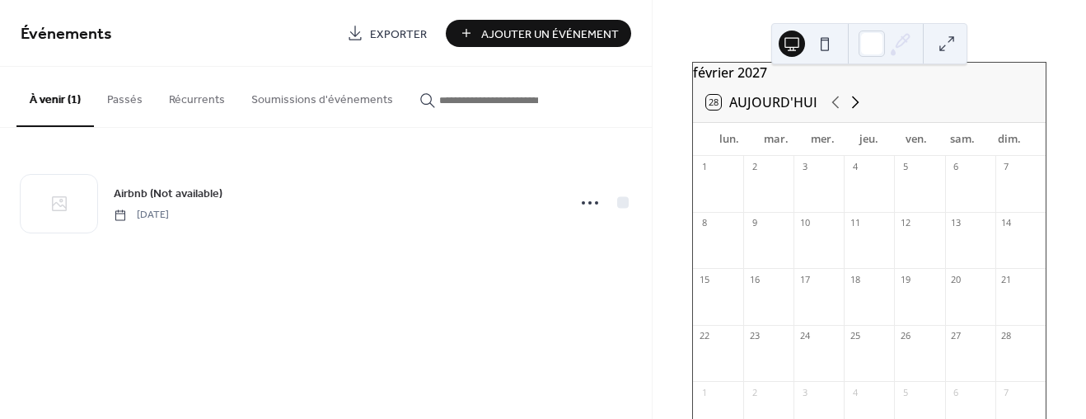
click at [854, 109] on icon at bounding box center [855, 102] width 7 height 12
